Goal: Task Accomplishment & Management: Use online tool/utility

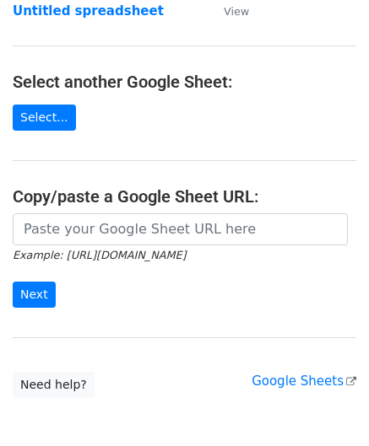
scroll to position [169, 0]
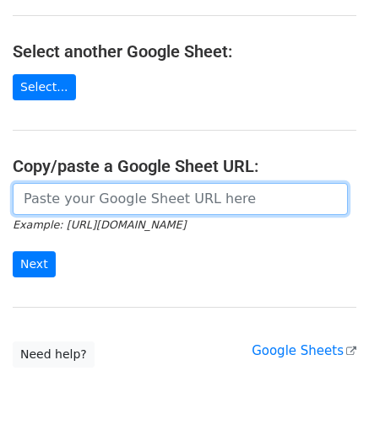
click at [76, 197] on input "url" at bounding box center [180, 199] width 335 height 32
paste input "https://docs.google.com/spreadsheets/d/1be1KXJc2nizftPkxMP98FLFL7OuLdOMaS3qzWxL…"
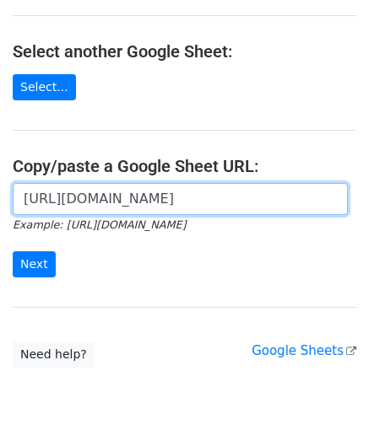
scroll to position [0, 370]
type input "https://docs.google.com/spreadsheets/d/1be1KXJc2nizftPkxMP98FLFL7OuLdOMaS3qzWxL…"
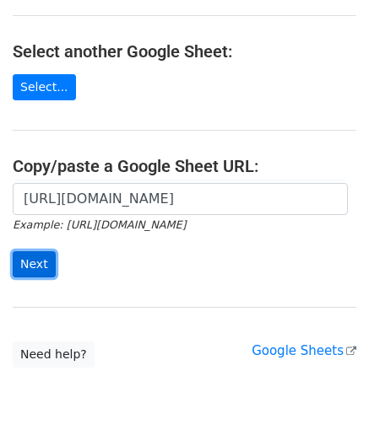
click at [30, 257] on input "Next" at bounding box center [34, 264] width 43 height 26
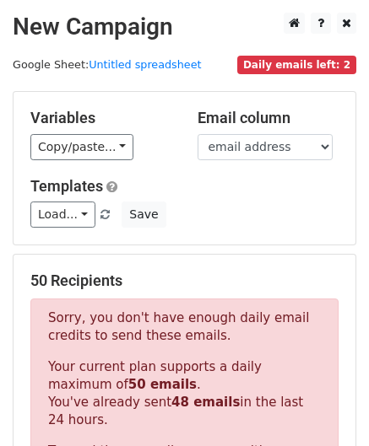
scroll to position [567, 0]
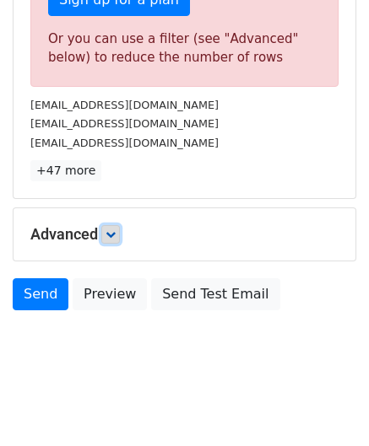
click at [116, 229] on icon at bounding box center [110, 234] width 10 height 10
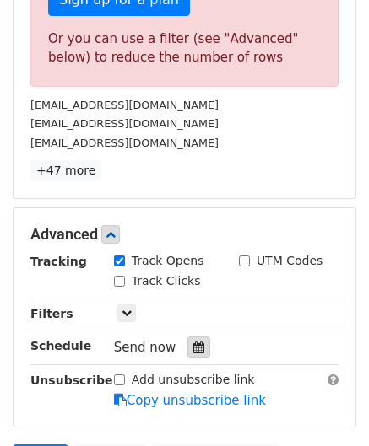
click at [193, 345] on icon at bounding box center [198, 348] width 11 height 12
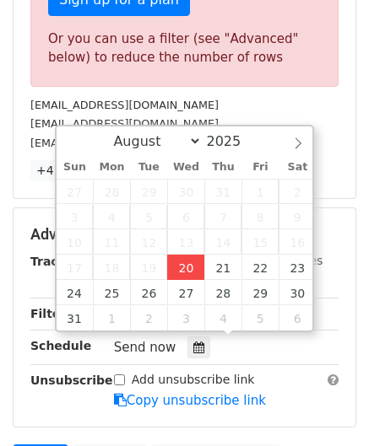
type input "[DATE] 12:00"
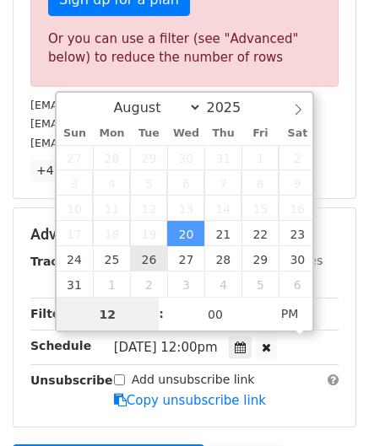
paste input "5"
type input "5"
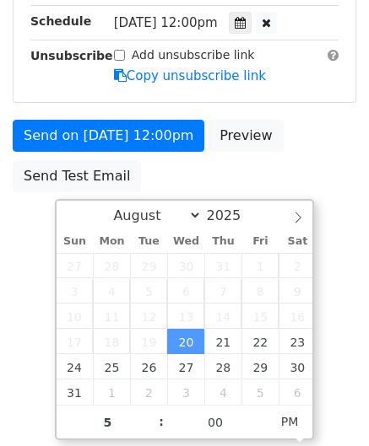
type input "[DATE] 17:00"
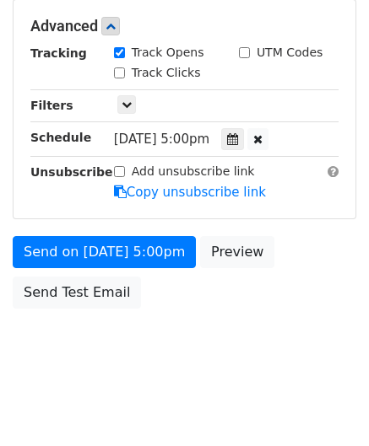
scroll to position [773, 0]
